Goal: Information Seeking & Learning: Learn about a topic

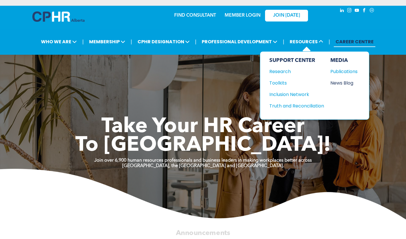
click at [344, 83] on div "News Blog" at bounding box center [342, 82] width 25 height 7
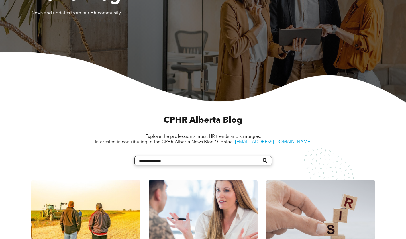
scroll to position [200, 0]
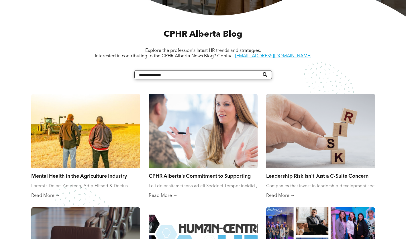
click at [70, 175] on link "Mental Health in the Agriculture Industry" at bounding box center [85, 175] width 109 height 6
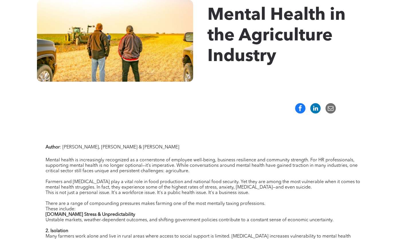
scroll to position [115, 0]
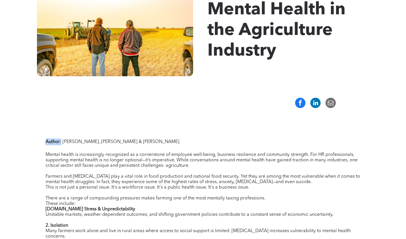
drag, startPoint x: 61, startPoint y: 142, endPoint x: 44, endPoint y: 141, distance: 17.2
copy p "Author :"
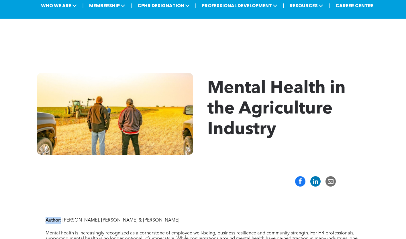
scroll to position [0, 0]
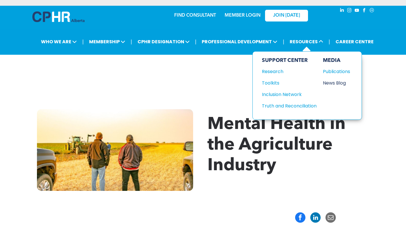
click at [330, 79] on div "News Blog" at bounding box center [335, 82] width 25 height 7
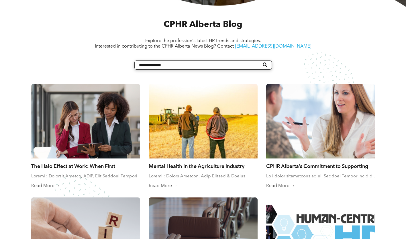
scroll to position [229, 0]
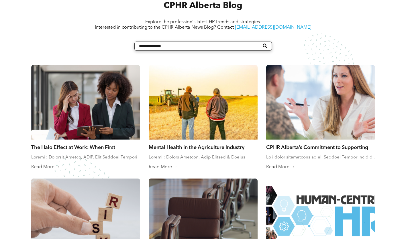
click at [80, 146] on link "The Halo Effect at Work: When First Impressions Cloud Fair Judgment" at bounding box center [85, 147] width 109 height 6
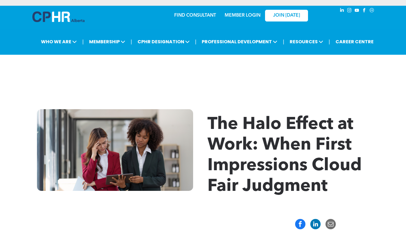
click at [214, 141] on span "The Halo Effect at Work: When First Impressions Cloud Fair Judgment" at bounding box center [284, 155] width 154 height 79
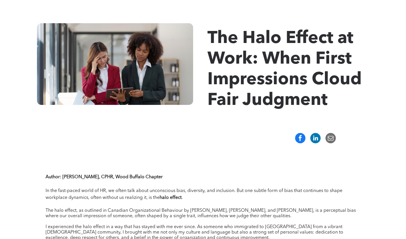
scroll to position [143, 0]
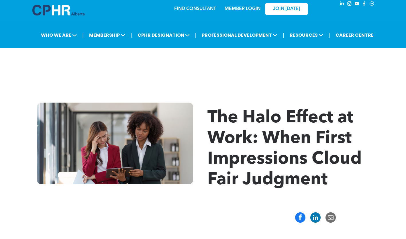
scroll to position [0, 0]
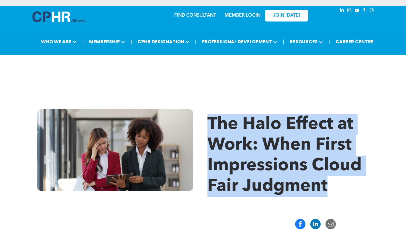
drag, startPoint x: 333, startPoint y: 189, endPoint x: 212, endPoint y: 126, distance: 136.5
click at [212, 126] on h1 "The Halo Effect at Work: When First Impressions Cloud Fair Judgment" at bounding box center [290, 155] width 167 height 82
copy span "The Halo Effect at Work: When First Impressions Cloud Fair Judgment"
